Goal: Information Seeking & Learning: Check status

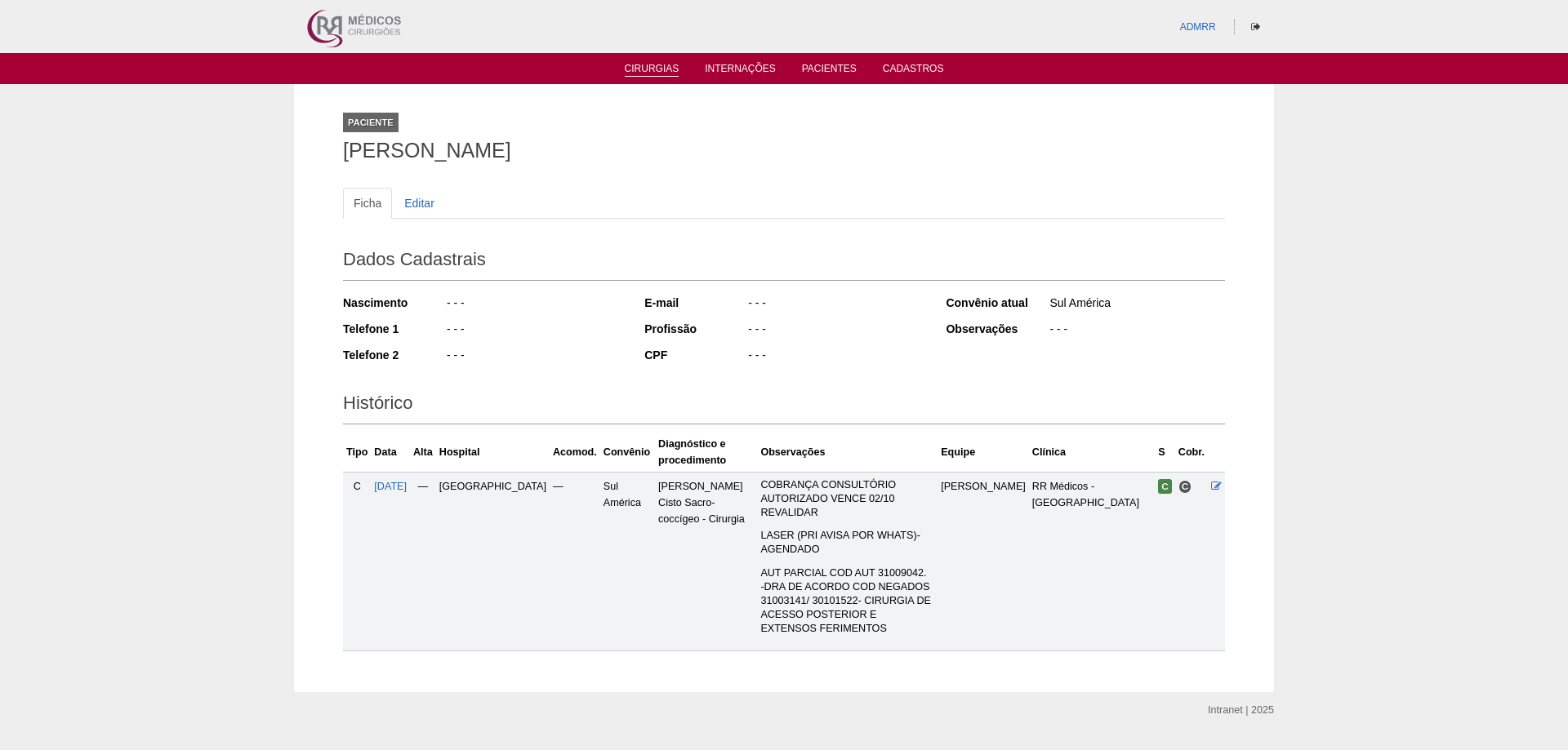
click at [649, 69] on link "Cirurgias" at bounding box center [652, 70] width 55 height 14
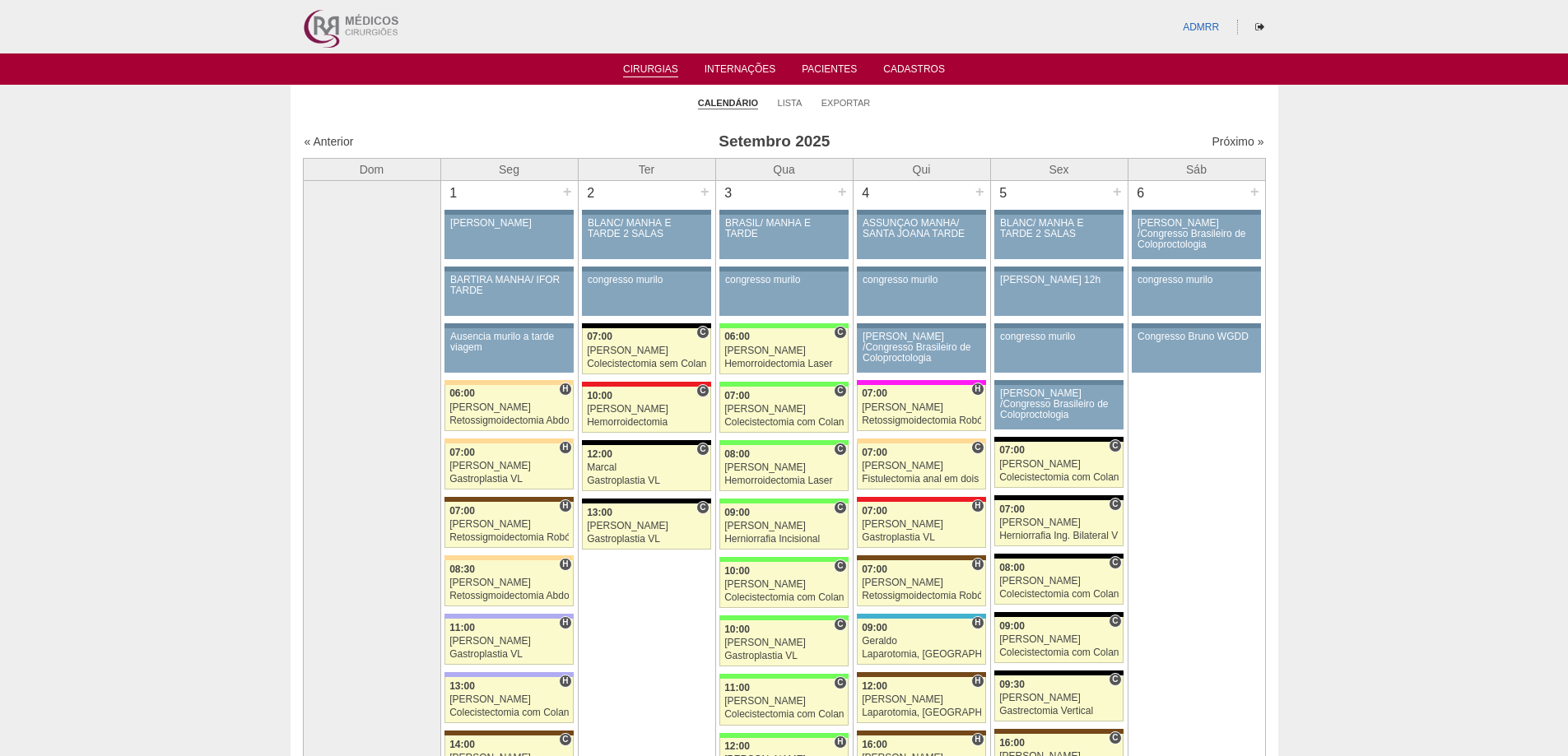
click at [1227, 140] on link "Próximo »" at bounding box center [1237, 142] width 52 height 14
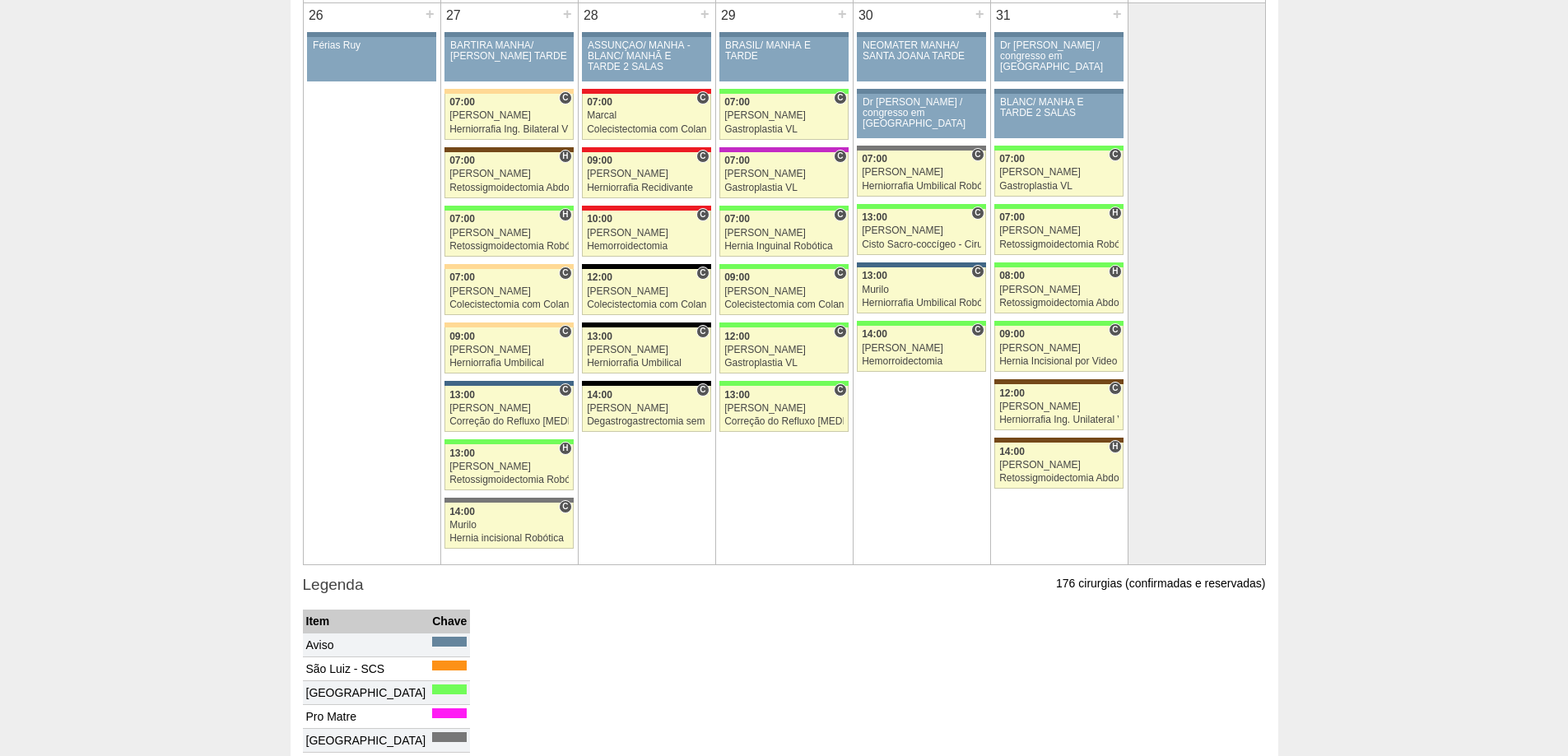
scroll to position [2798, 0]
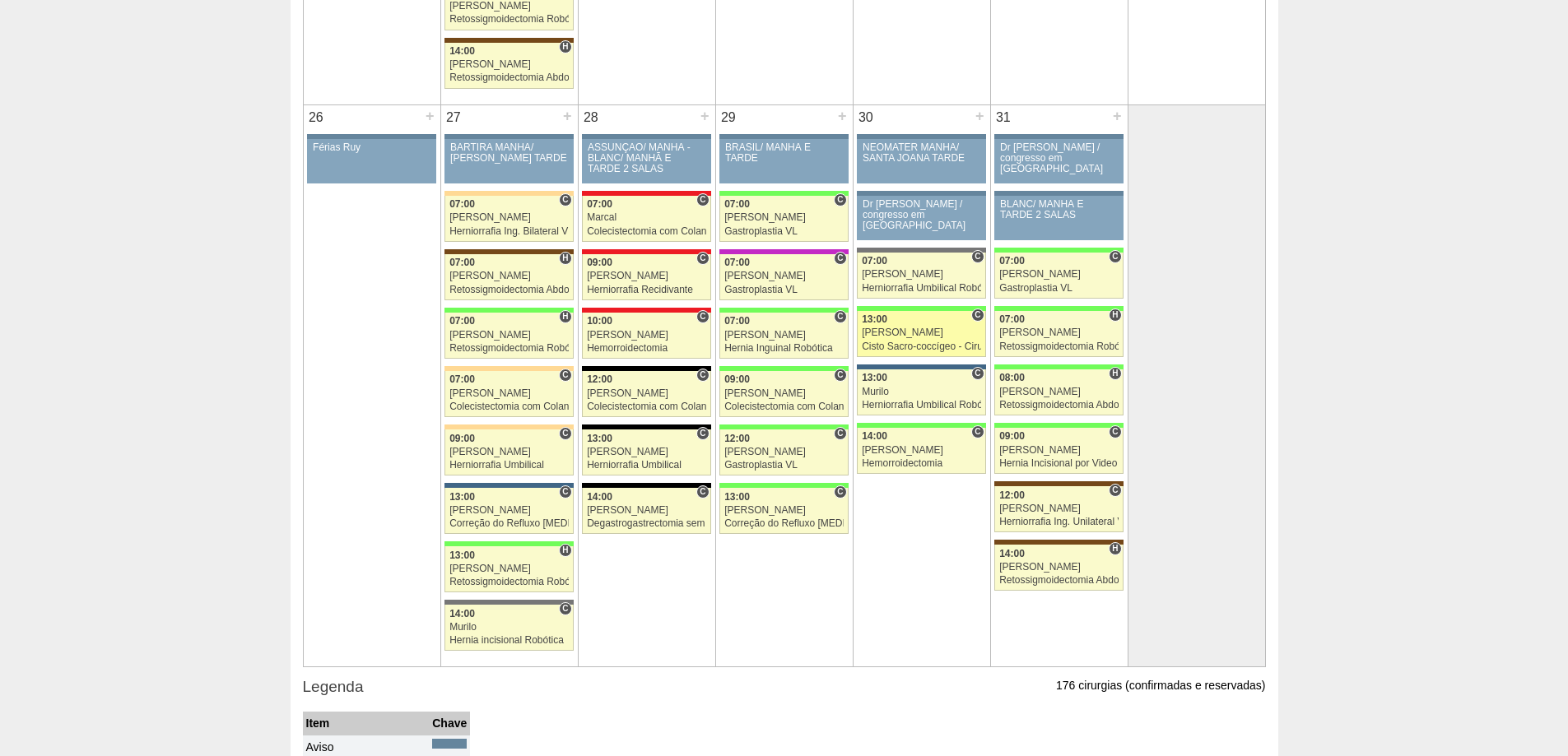
click at [899, 344] on div "Cisto Sacro-coccígeo - Cirurgia" at bounding box center [921, 347] width 119 height 11
